Goal: Find specific page/section: Find specific page/section

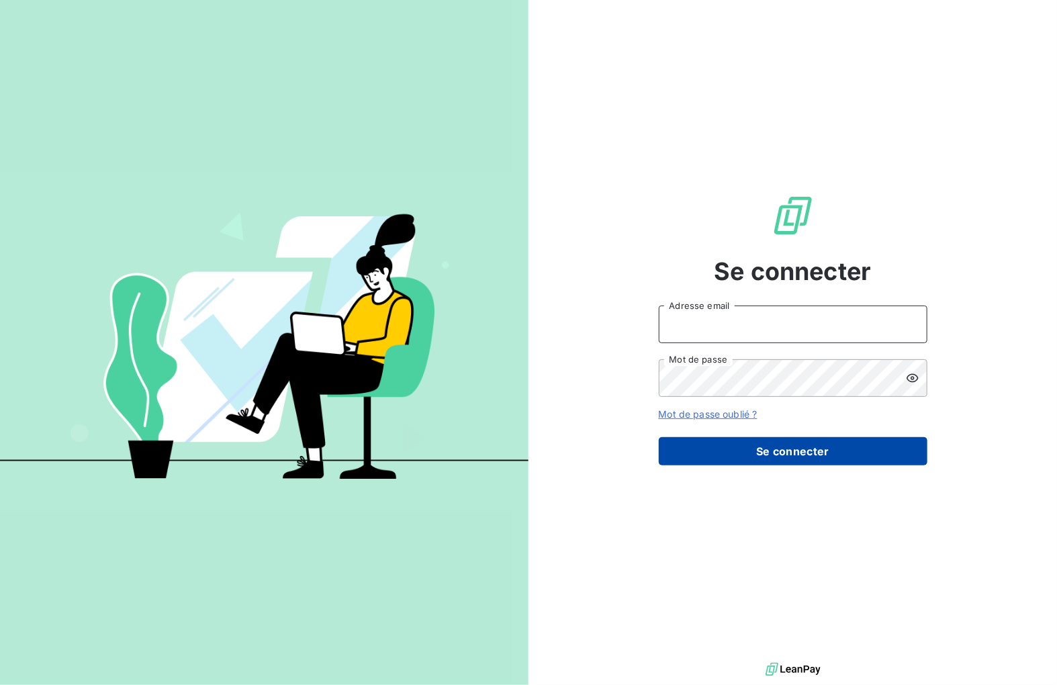
type input "[PERSON_NAME][EMAIL_ADDRESS][DOMAIN_NAME]"
click at [752, 450] on button "Se connecter" at bounding box center [793, 451] width 269 height 28
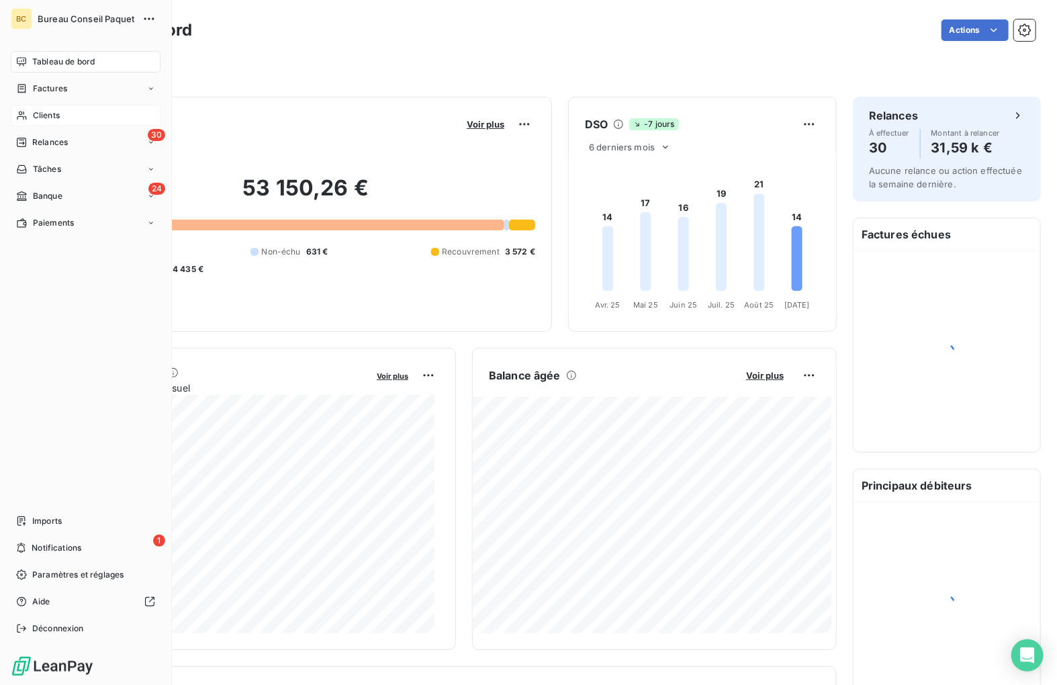
click at [40, 117] on span "Clients" at bounding box center [46, 115] width 27 height 12
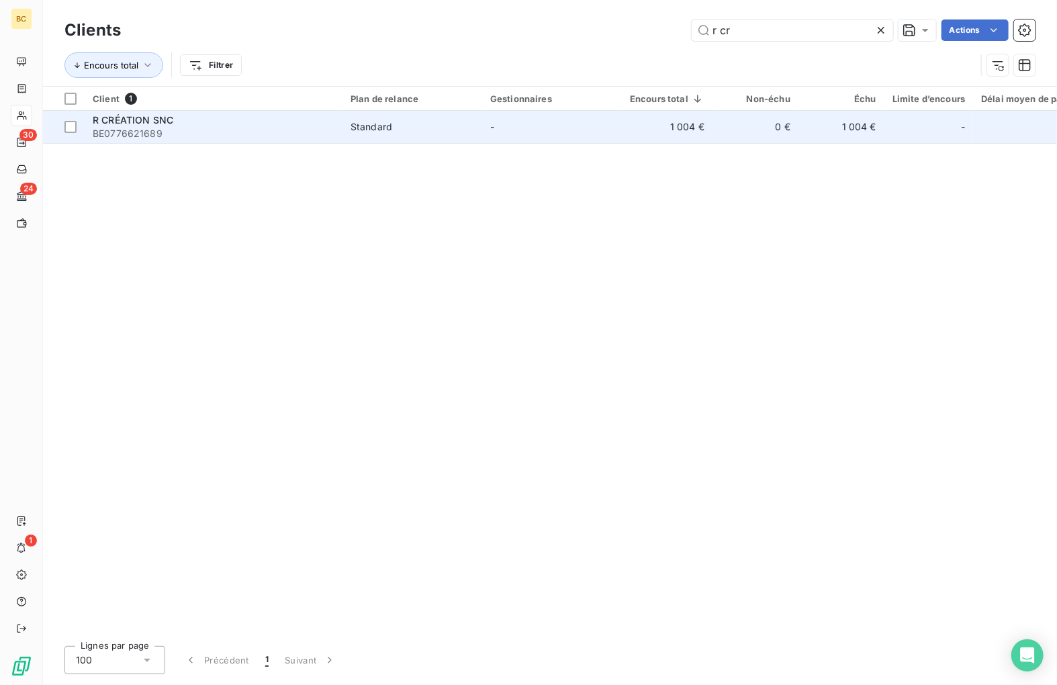
type input "r cr"
click at [174, 121] on div "R CRÉATION SNC" at bounding box center [214, 120] width 242 height 13
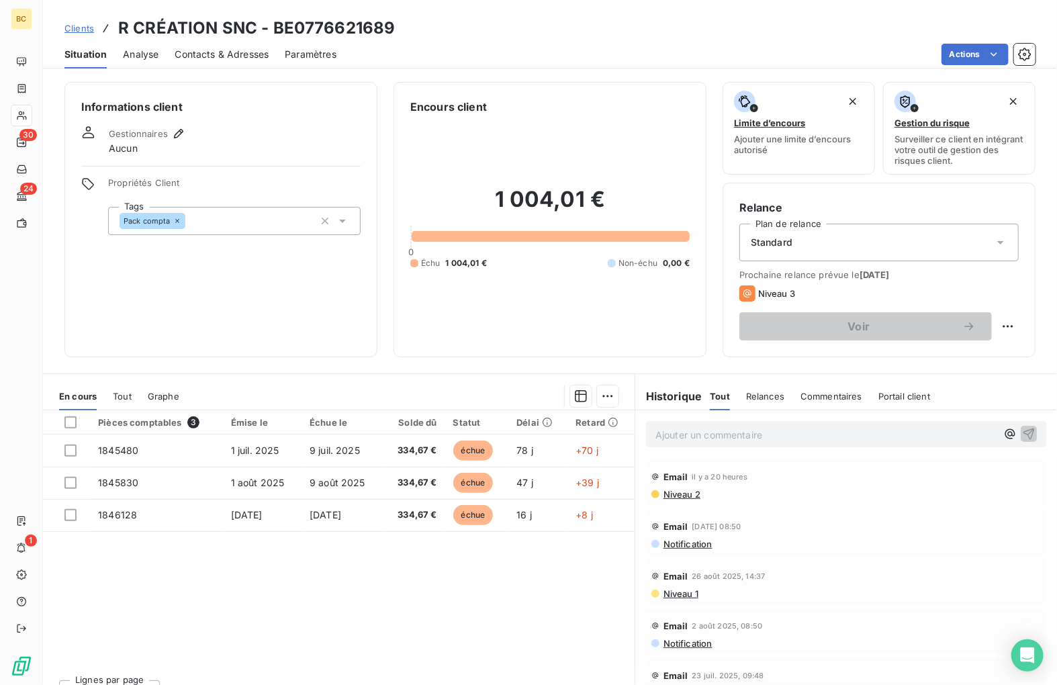
scroll to position [24, 0]
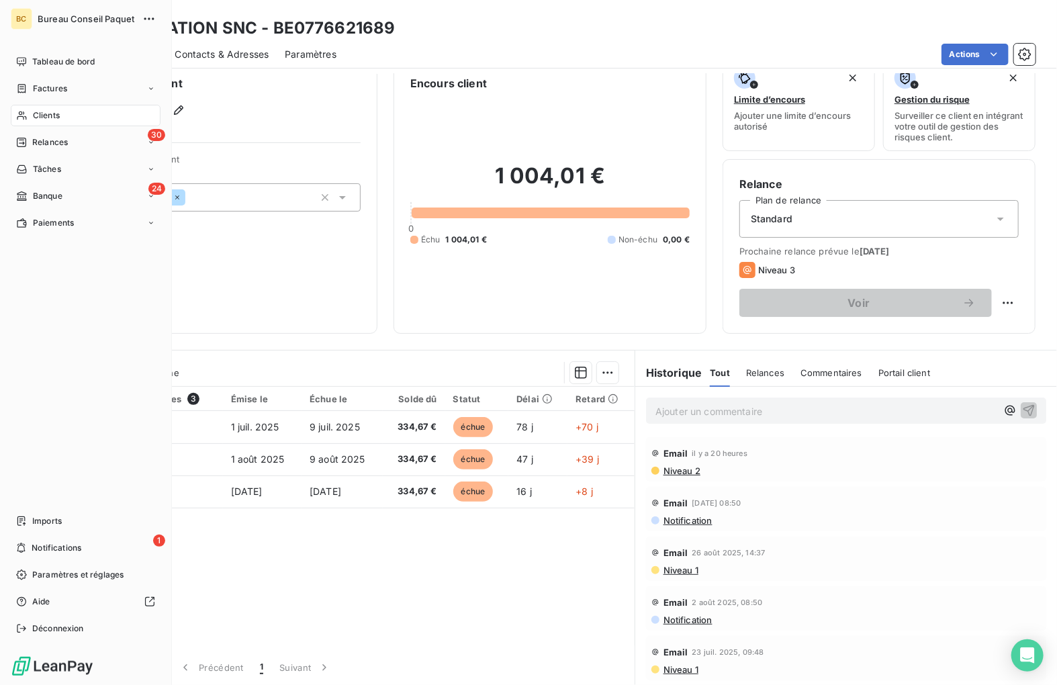
click at [30, 118] on div "Clients" at bounding box center [86, 115] width 150 height 21
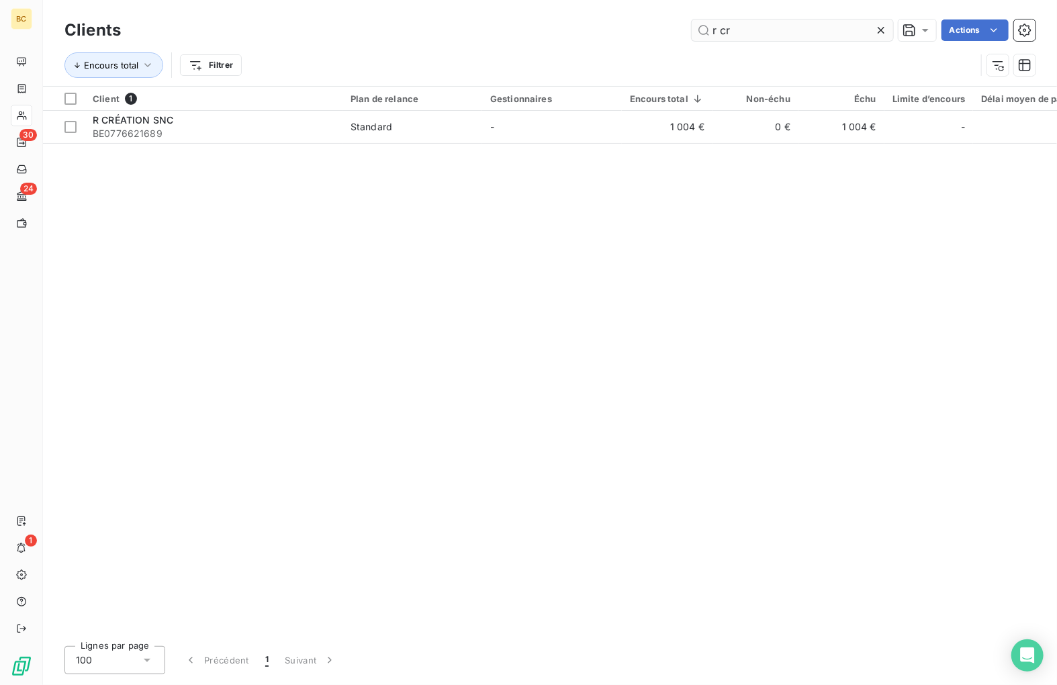
drag, startPoint x: 825, startPoint y: 24, endPoint x: 709, endPoint y: 28, distance: 116.3
click at [709, 28] on input "r cr" at bounding box center [793, 29] width 202 height 21
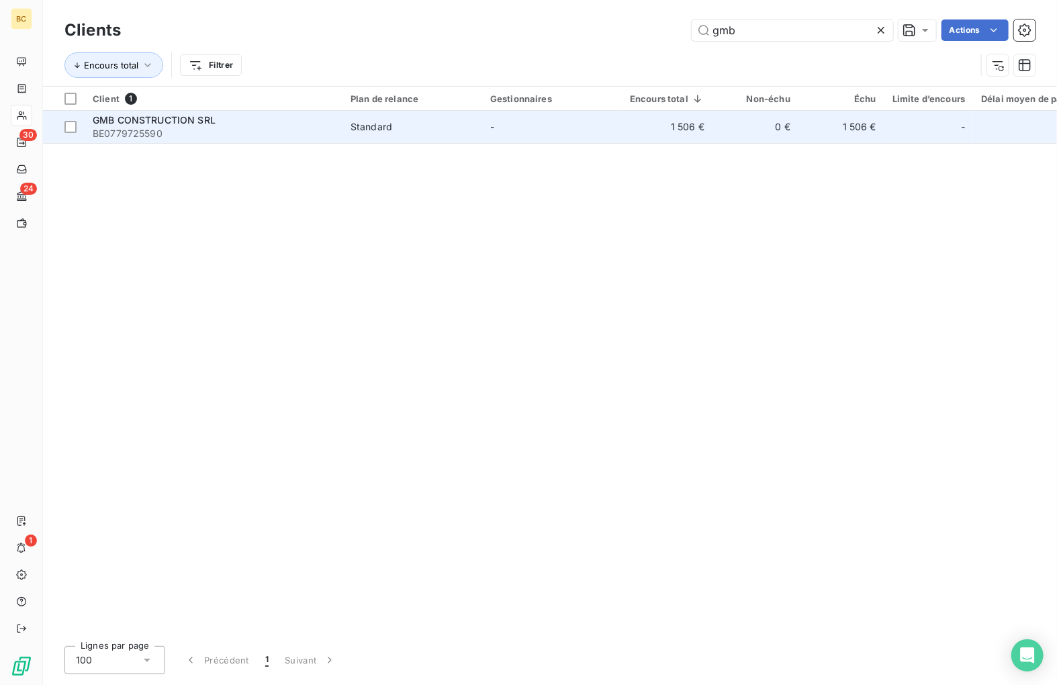
type input "gmb"
click at [158, 129] on span "BE0779725590" at bounding box center [214, 133] width 242 height 13
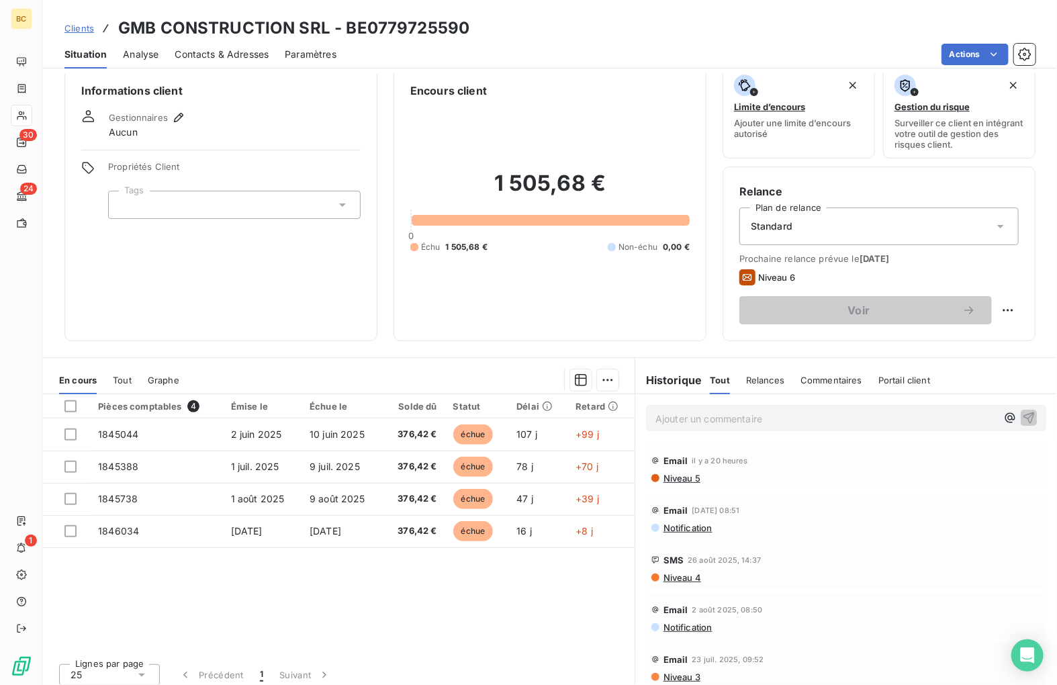
scroll to position [24, 0]
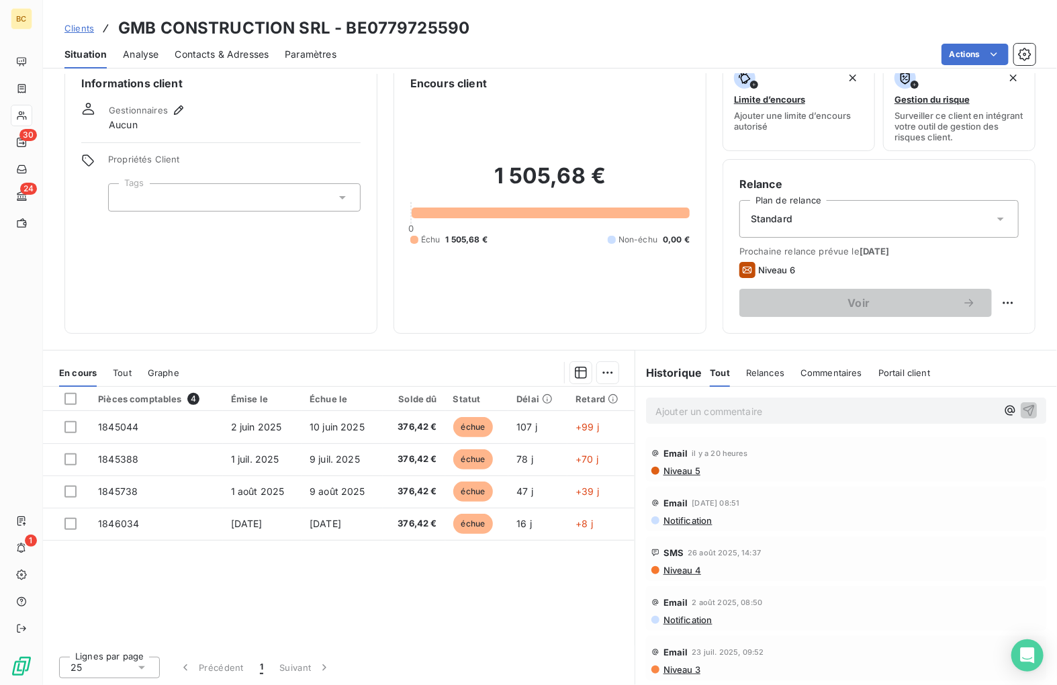
click at [667, 472] on span "Niveau 5" at bounding box center [681, 471] width 38 height 11
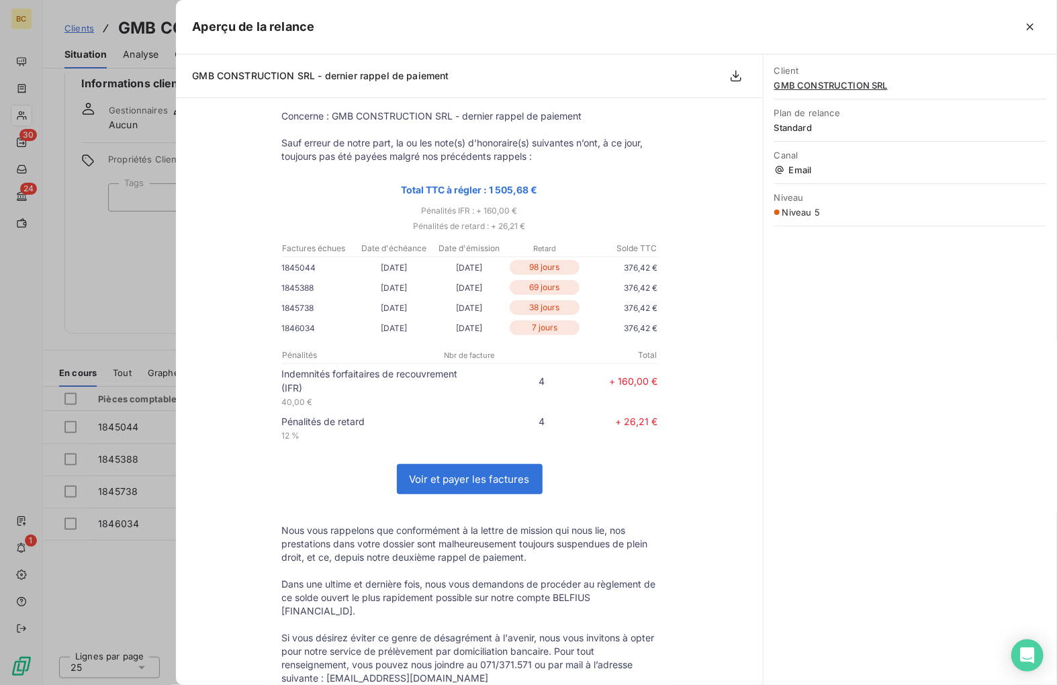
scroll to position [0, 0]
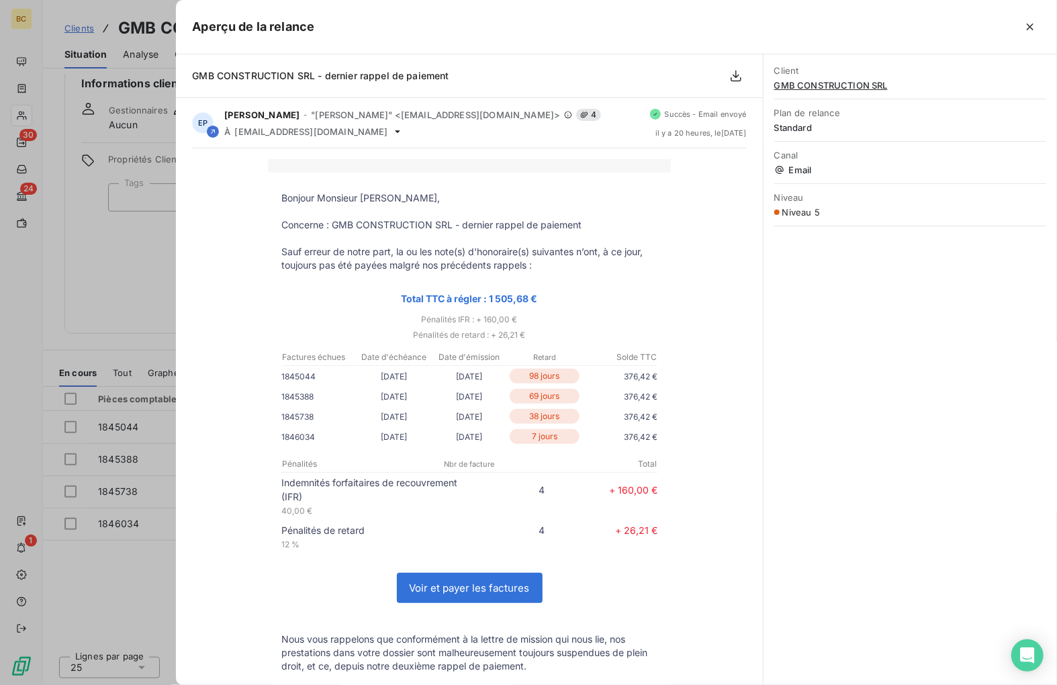
click at [120, 267] on div at bounding box center [528, 342] width 1057 height 685
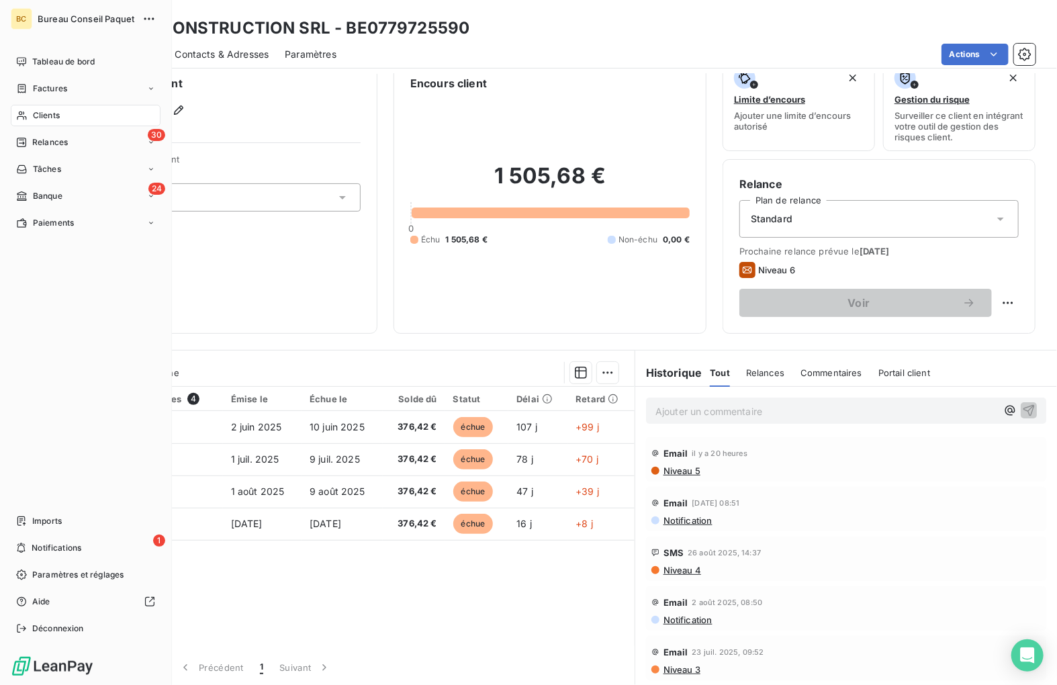
click at [38, 115] on span "Clients" at bounding box center [46, 115] width 27 height 12
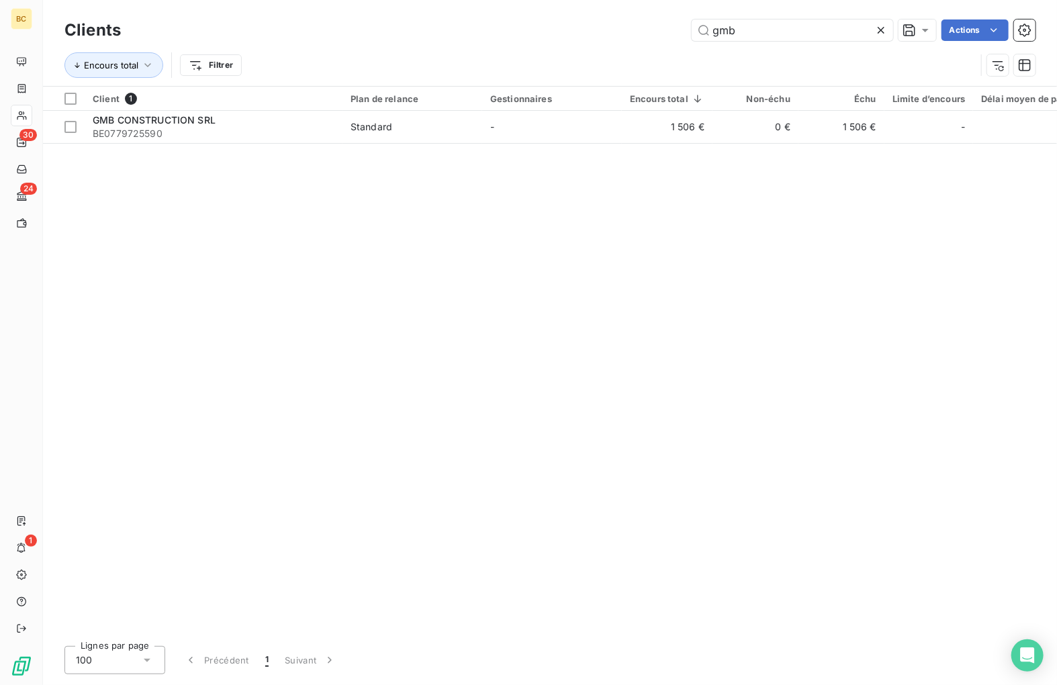
drag, startPoint x: 793, startPoint y: 16, endPoint x: 649, endPoint y: 13, distance: 143.8
click at [649, 13] on div "Clients gmb Actions Encours total Filtrer" at bounding box center [550, 43] width 1014 height 86
click at [747, 29] on input "gmb" at bounding box center [793, 29] width 202 height 21
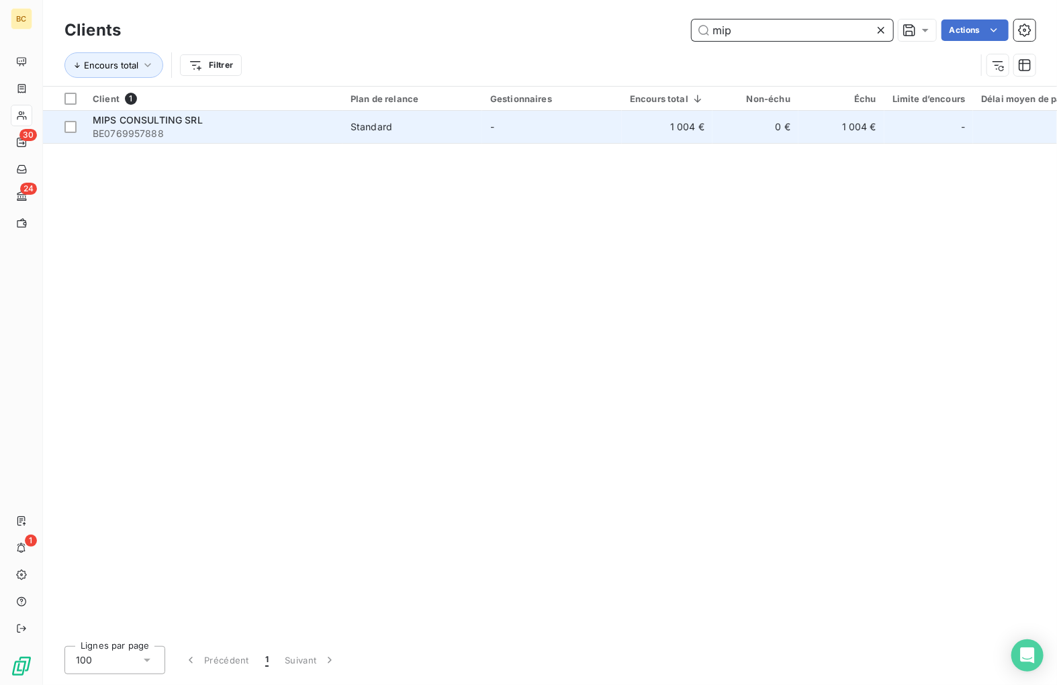
type input "mip"
click at [163, 119] on span "MIPS CONSULTING SRL" at bounding box center [148, 119] width 110 height 11
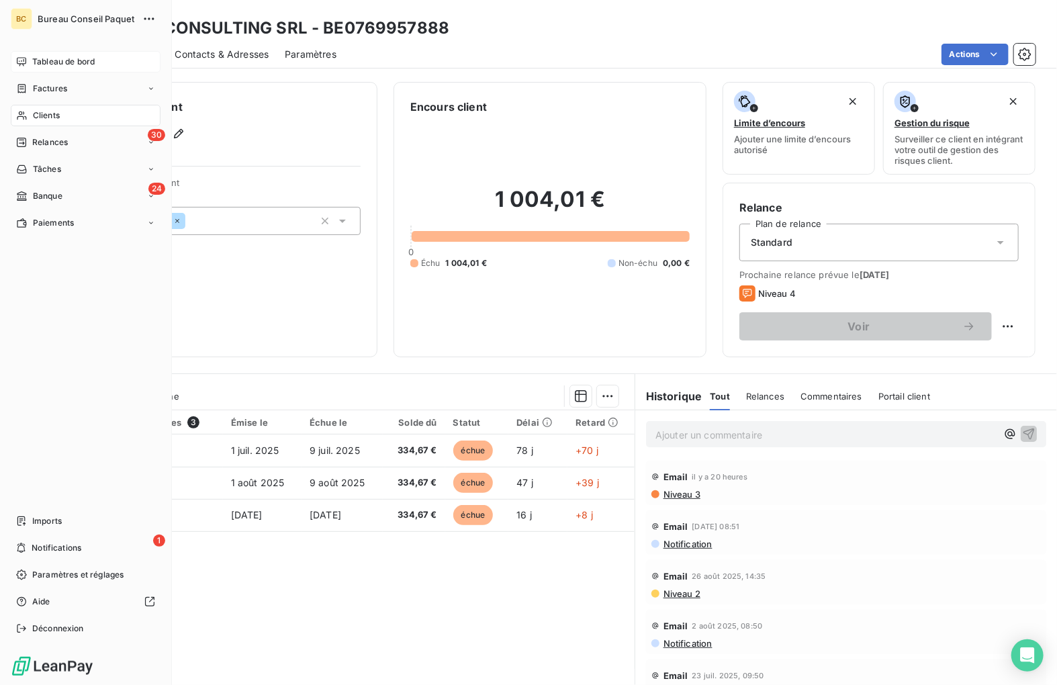
click at [67, 59] on span "Tableau de bord" at bounding box center [63, 62] width 62 height 12
